Goal: Information Seeking & Learning: Learn about a topic

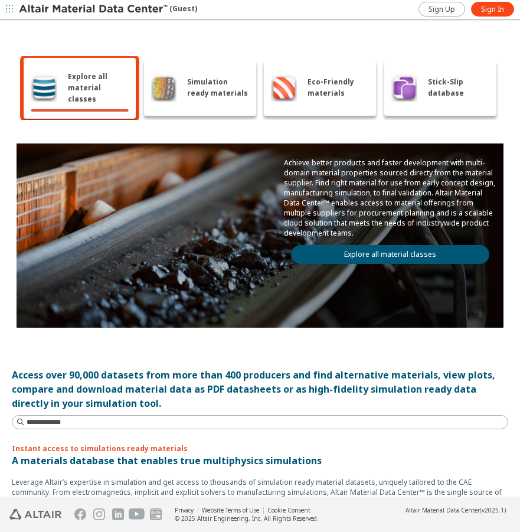
click at [391, 249] on link "Explore all material classes" at bounding box center [390, 254] width 198 height 19
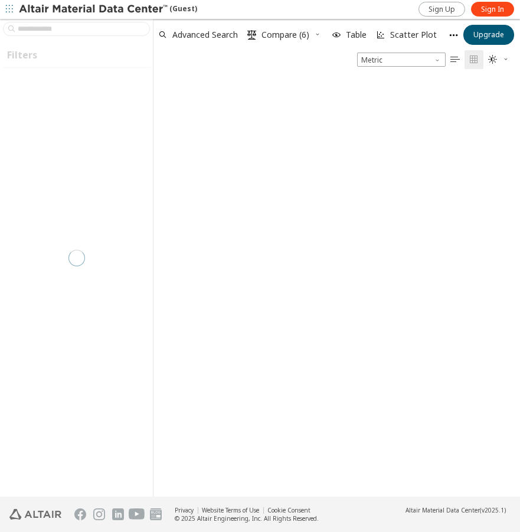
click at [67, 30] on div at bounding box center [76, 258] width 153 height 478
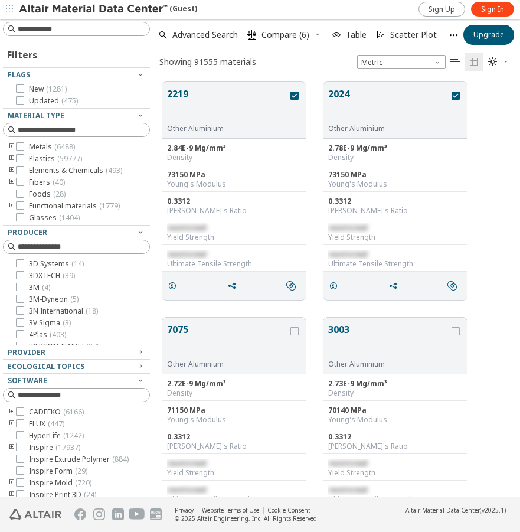
scroll to position [9, 9]
click at [67, 30] on input at bounding box center [77, 28] width 145 height 13
type input "****"
click at [504, 12] on span "Sign In" at bounding box center [492, 9] width 23 height 9
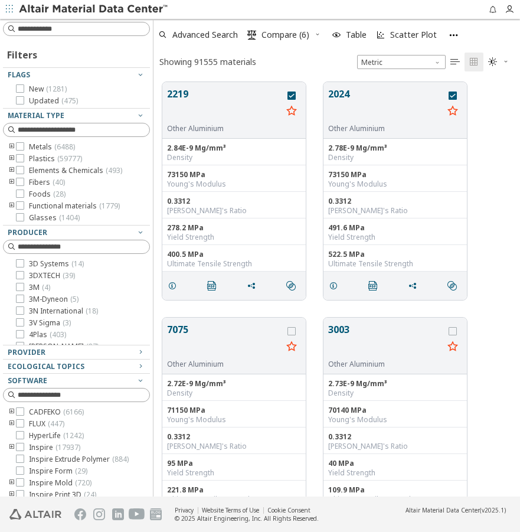
scroll to position [414, 358]
click at [77, 36] on div "Filters Flags New ( 1281 ) Updated ( 475 ) Material Type Metals ( 6488 ) Plasti…" at bounding box center [76, 258] width 153 height 478
click at [77, 31] on input at bounding box center [84, 29] width 132 height 12
type input "****"
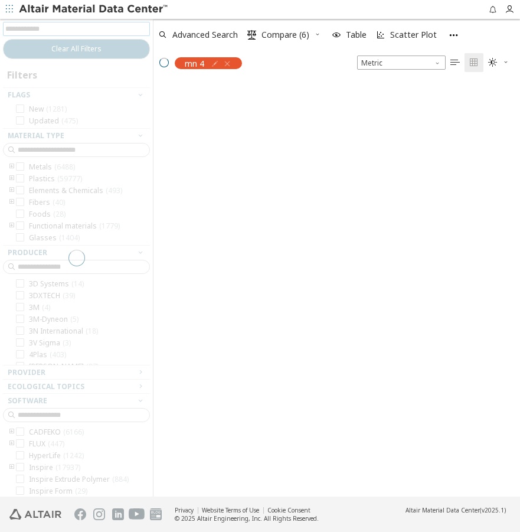
scroll to position [413, 358]
